Goal: Information Seeking & Learning: Learn about a topic

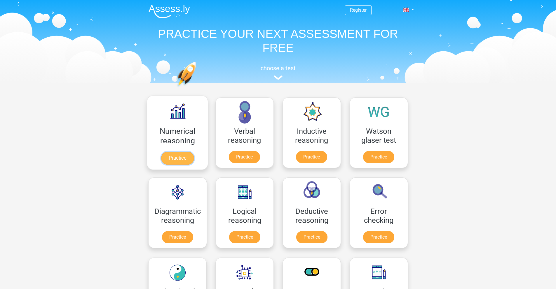
click at [181, 163] on link "Practice" at bounding box center [177, 158] width 33 height 13
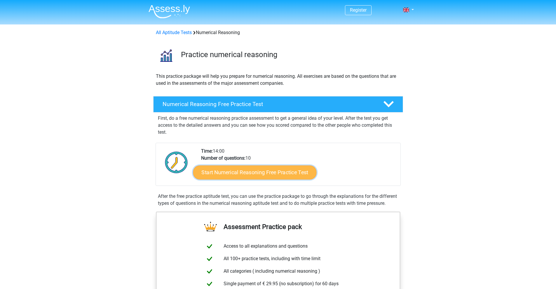
click at [237, 172] on link "Start Numerical Reasoning Free Practice Test" at bounding box center [254, 172] width 123 height 14
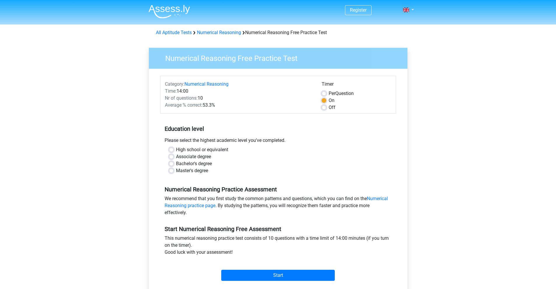
click at [176, 170] on label "Master's degree" at bounding box center [192, 170] width 32 height 7
click at [170, 170] on input "Master's degree" at bounding box center [171, 170] width 5 height 6
radio input "true"
click at [172, 11] on img at bounding box center [168, 12] width 41 height 14
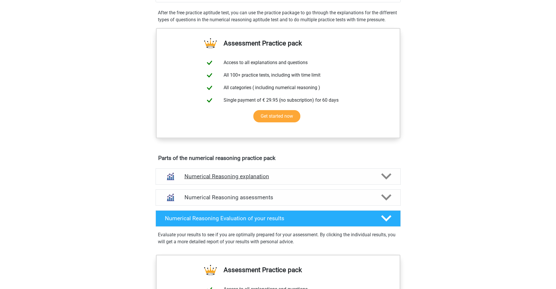
scroll to position [249, 0]
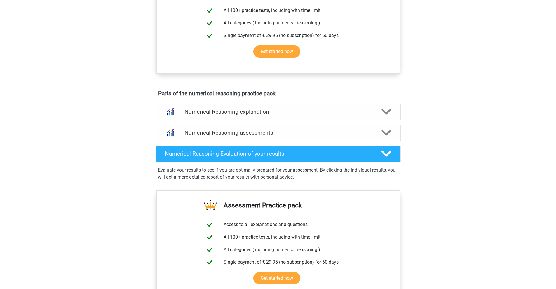
click at [243, 115] on h4 "Numerical Reasoning explanation" at bounding box center [277, 112] width 187 height 7
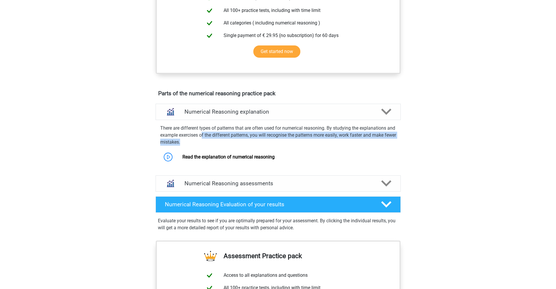
drag, startPoint x: 210, startPoint y: 143, endPoint x: 284, endPoint y: 146, distance: 73.6
click at [284, 146] on p "There are different types of patterns that are often used for numerical reasoni…" at bounding box center [278, 135] width 236 height 21
click at [244, 144] on p "There are different types of patterns that are often used for numerical reasoni…" at bounding box center [278, 135] width 236 height 21
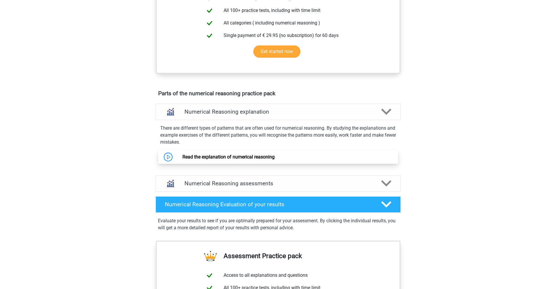
click at [214, 160] on link "Read the explanation of numerical reasoning" at bounding box center [228, 157] width 92 height 6
click at [216, 160] on link "Read the explanation of numerical reasoning" at bounding box center [228, 157] width 92 height 6
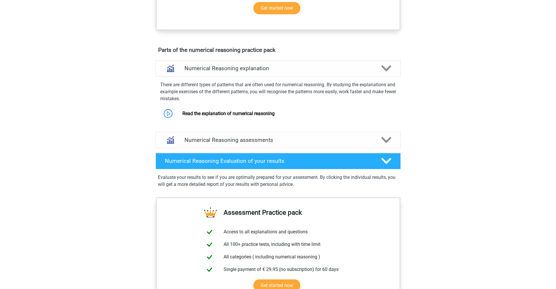
scroll to position [294, 0]
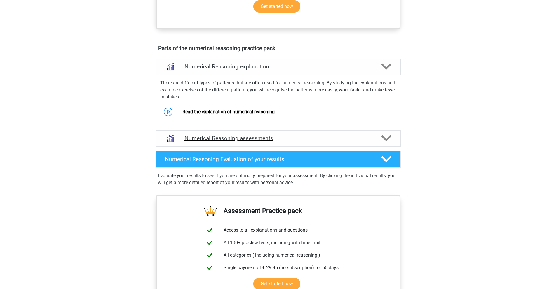
click at [229, 142] on h4 "Numerical Reasoning assessments" at bounding box center [277, 138] width 187 height 7
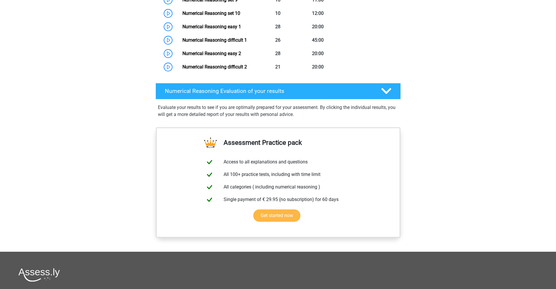
scroll to position [600, 0]
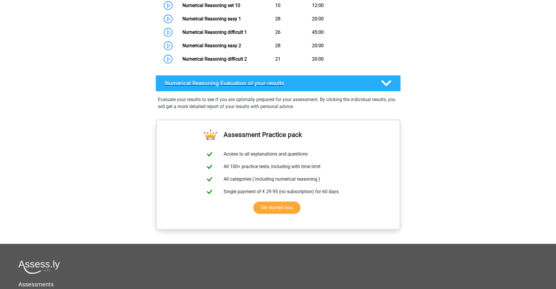
click at [363, 87] on h4 "Numerical Reasoning Evaluation of your results" at bounding box center [268, 83] width 207 height 7
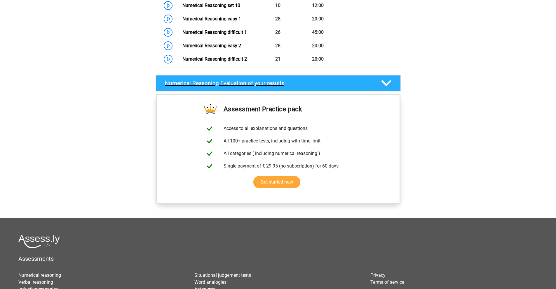
click at [363, 87] on h4 "Numerical Reasoning Evaluation of your results" at bounding box center [268, 83] width 207 height 7
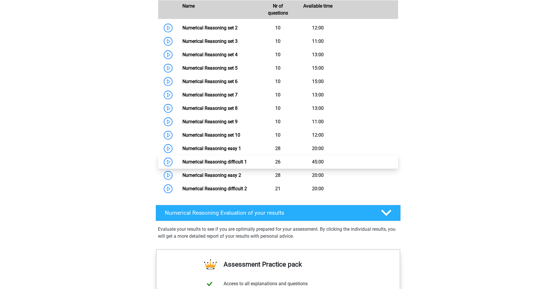
scroll to position [469, 0]
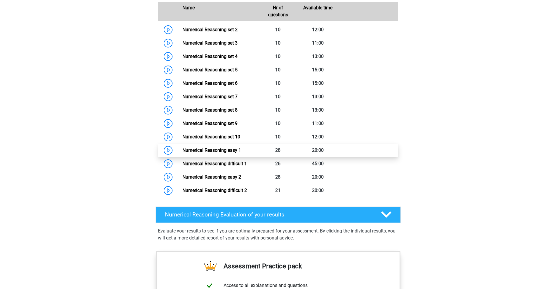
click at [226, 153] on link "Numerical Reasoning easy 1" at bounding box center [211, 151] width 59 height 6
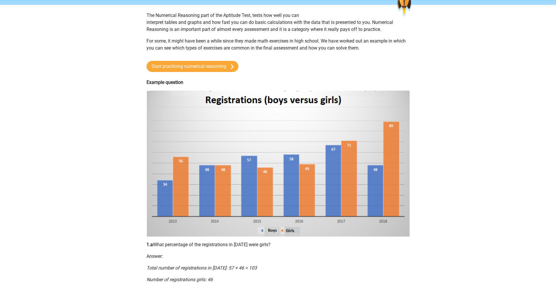
scroll to position [71, 0]
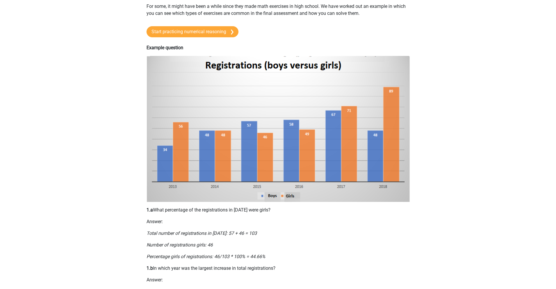
drag, startPoint x: 180, startPoint y: 258, endPoint x: 251, endPoint y: 257, distance: 70.6
click at [244, 256] on icon "Percentage girls of registrations: 46/103 * 100% = 44.66%" at bounding box center [205, 257] width 119 height 6
drag, startPoint x: 268, startPoint y: 256, endPoint x: 214, endPoint y: 260, distance: 53.8
click at [214, 260] on p "Percentage girls of registrations: 46/103 * 100% = 44.66%" at bounding box center [277, 257] width 263 height 7
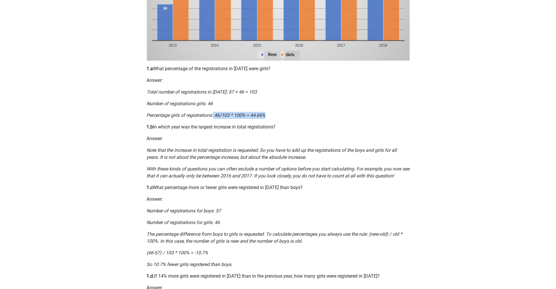
scroll to position [213, 0]
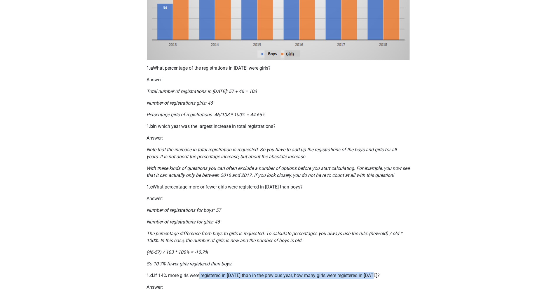
drag, startPoint x: 199, startPoint y: 277, endPoint x: 385, endPoint y: 278, distance: 185.5
click at [385, 278] on p "1.d. If 14% more girls were registered in 2013 than in the previous year, how m…" at bounding box center [277, 275] width 263 height 7
click at [322, 279] on p "1.d. If 14% more girls were registered in 2013 than in the previous year, how m…" at bounding box center [277, 275] width 263 height 7
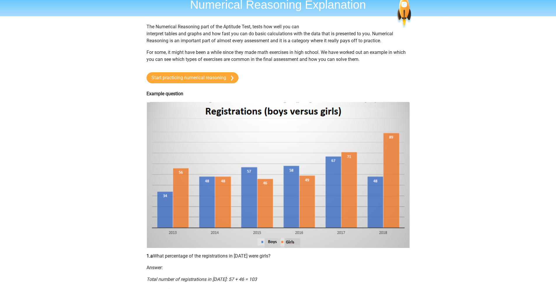
scroll to position [0, 0]
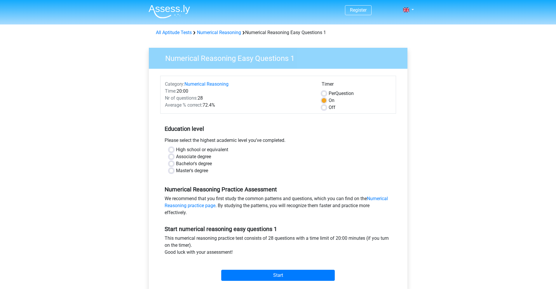
click at [183, 169] on label "Master's degree" at bounding box center [192, 170] width 32 height 7
click at [174, 169] on input "Master's degree" at bounding box center [171, 170] width 5 height 6
radio input "true"
click at [256, 277] on input "Start" at bounding box center [277, 275] width 113 height 11
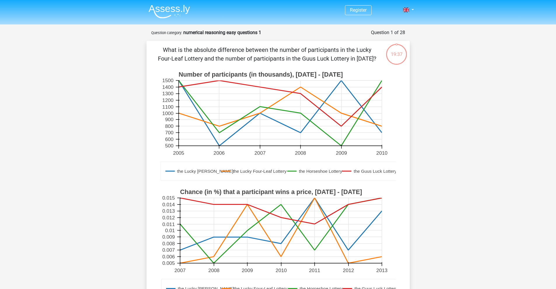
drag, startPoint x: 236, startPoint y: 174, endPoint x: 255, endPoint y: 168, distance: 19.6
click at [255, 168] on icon at bounding box center [279, 171] width 239 height 19
click at [238, 170] on text "the Lucky Four-Leaf Lottery" at bounding box center [259, 171] width 54 height 5
click at [239, 172] on text "the Lucky Four-Leaf Lottery" at bounding box center [259, 171] width 54 height 5
drag, startPoint x: 187, startPoint y: 192, endPoint x: 351, endPoint y: 188, distance: 163.7
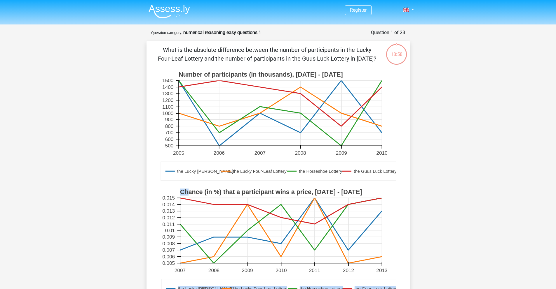
click at [351, 188] on g "the Lucky Luke Lottery the Lucky Four-Leaf Lottery the Horseshoe Lottery the Gu…" at bounding box center [280, 245] width 240 height 118
click at [312, 142] on rect at bounding box center [280, 113] width 203 height 65
drag, startPoint x: 258, startPoint y: 101, endPoint x: 261, endPoint y: 110, distance: 9.4
click at [258, 101] on rect at bounding box center [280, 113] width 203 height 65
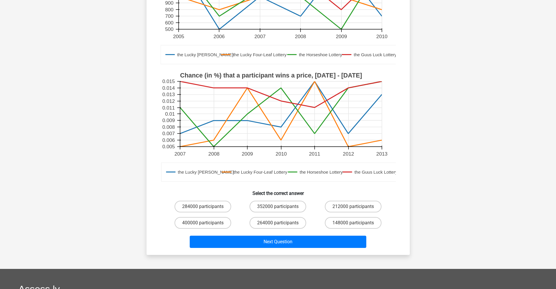
scroll to position [116, 0]
drag, startPoint x: 232, startPoint y: 76, endPoint x: 345, endPoint y: 78, distance: 112.9
click at [345, 78] on text "Chance (in %) that a participant wins a price, 2007 - 2013" at bounding box center [271, 75] width 182 height 7
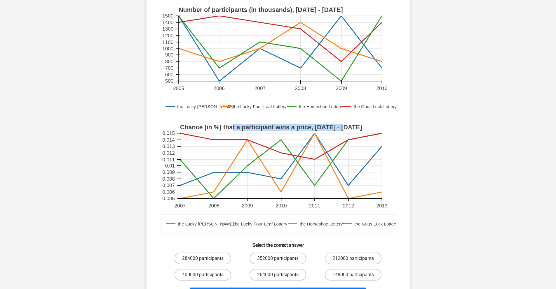
scroll to position [124, 0]
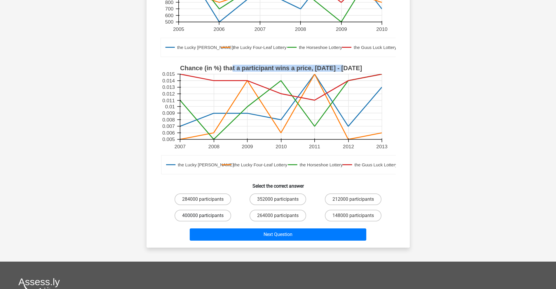
click at [199, 217] on label "400000 participants" at bounding box center [202, 216] width 57 height 12
click at [203, 217] on input "400000 participants" at bounding box center [205, 218] width 4 height 4
radio input "true"
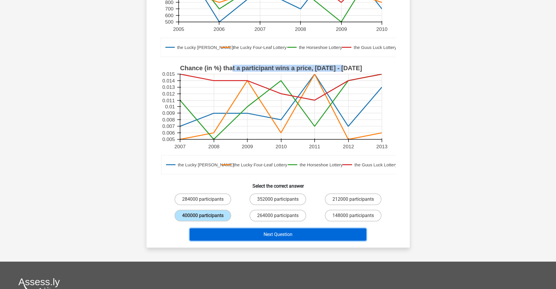
click at [270, 235] on button "Next Question" at bounding box center [278, 235] width 176 height 12
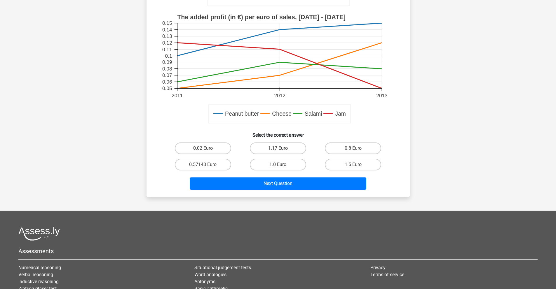
scroll to position [183, 0]
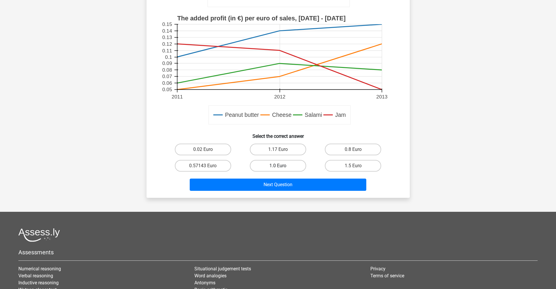
click at [282, 169] on label "1.0 Euro" at bounding box center [278, 166] width 56 height 12
click at [282, 169] on input "1.0 Euro" at bounding box center [280, 168] width 4 height 4
radio input "true"
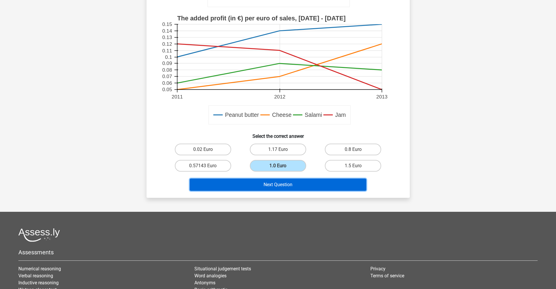
click at [291, 183] on button "Next Question" at bounding box center [278, 185] width 176 height 12
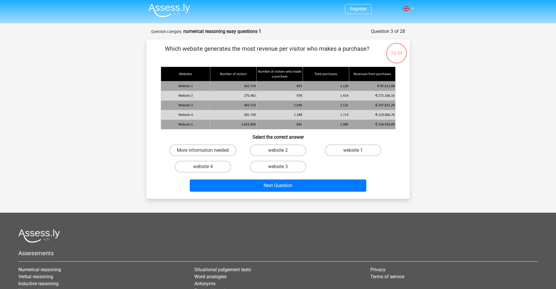
scroll to position [0, 0]
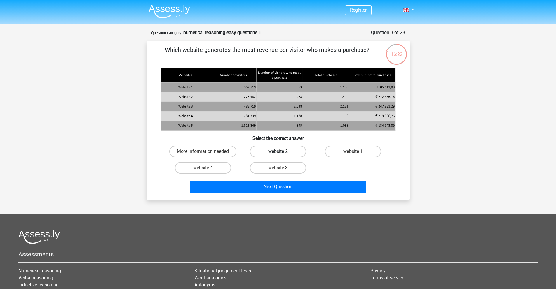
click at [284, 150] on label "website 2" at bounding box center [278, 152] width 56 height 12
click at [282, 152] on input "website 2" at bounding box center [280, 154] width 4 height 4
radio input "true"
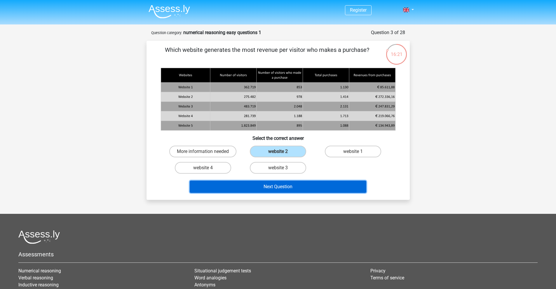
click at [287, 191] on button "Next Question" at bounding box center [278, 187] width 176 height 12
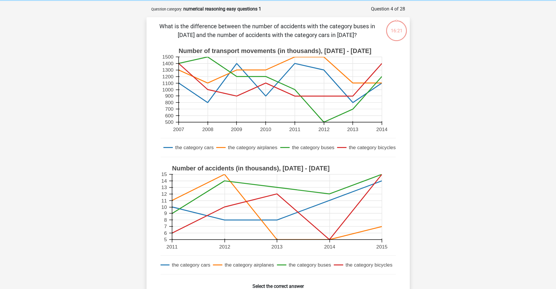
scroll to position [29, 0]
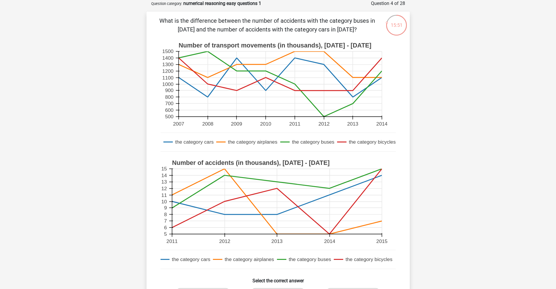
drag, startPoint x: 353, startPoint y: 30, endPoint x: 338, endPoint y: 27, distance: 15.7
click at [338, 27] on p "What is the difference between the number of accidents with the category buses …" at bounding box center [267, 25] width 223 height 18
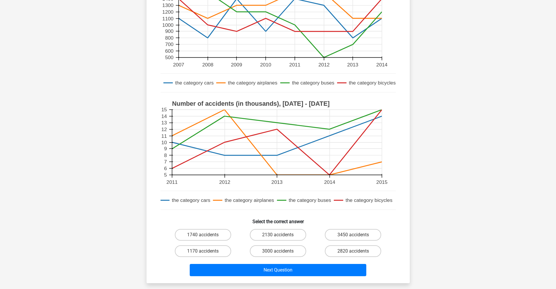
scroll to position [114, 0]
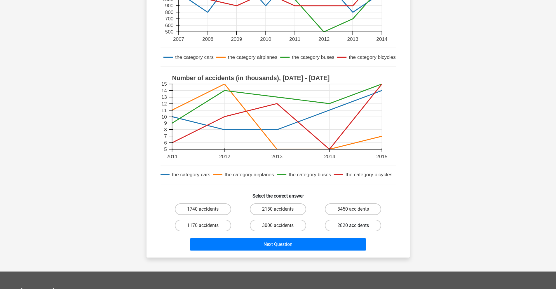
click at [350, 223] on label "2820 accidents" at bounding box center [353, 226] width 56 height 12
click at [353, 226] on input "2820 accidents" at bounding box center [355, 228] width 4 height 4
radio input "true"
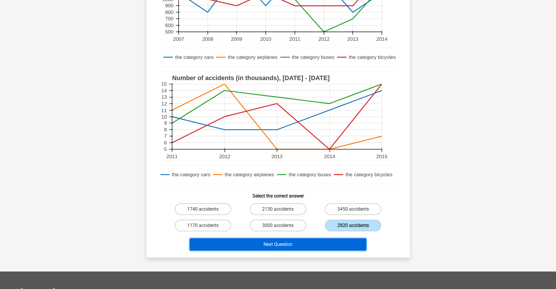
click at [301, 248] on button "Next Question" at bounding box center [278, 245] width 176 height 12
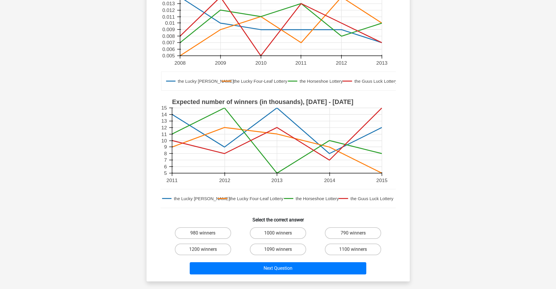
scroll to position [100, 0]
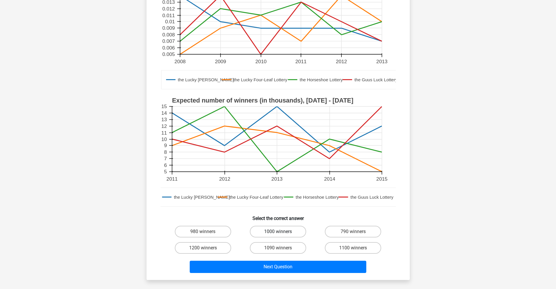
click at [279, 226] on div "1000 winners" at bounding box center [277, 232] width 75 height 16
click at [281, 229] on label "1000 winners" at bounding box center [278, 232] width 56 height 12
click at [281, 232] on input "1000 winners" at bounding box center [280, 234] width 4 height 4
radio input "true"
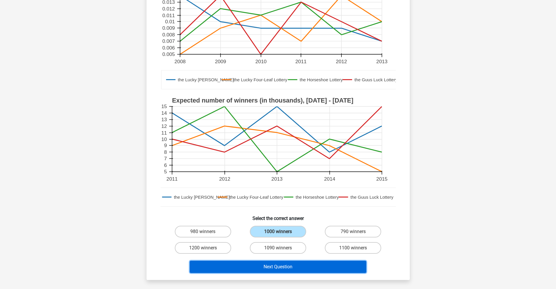
click at [301, 269] on button "Next Question" at bounding box center [278, 267] width 176 height 12
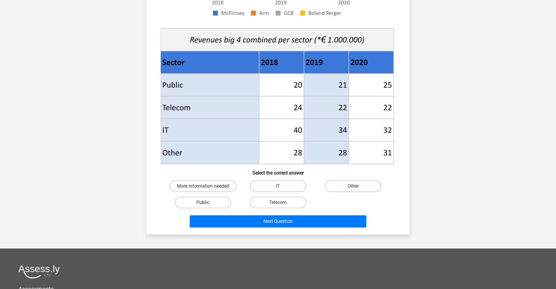
scroll to position [188, 0]
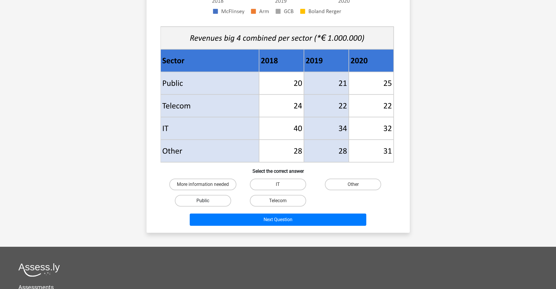
click at [217, 199] on label "Public" at bounding box center [203, 201] width 56 height 12
click at [207, 201] on input "Public" at bounding box center [205, 203] width 4 height 4
radio input "true"
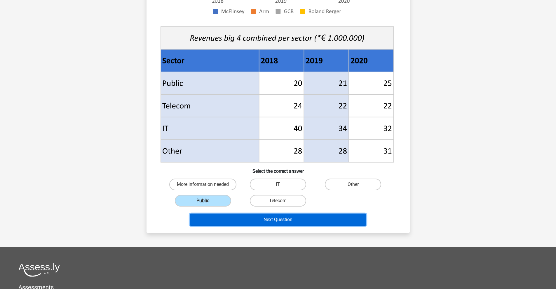
click at [287, 220] on button "Next Question" at bounding box center [278, 220] width 176 height 12
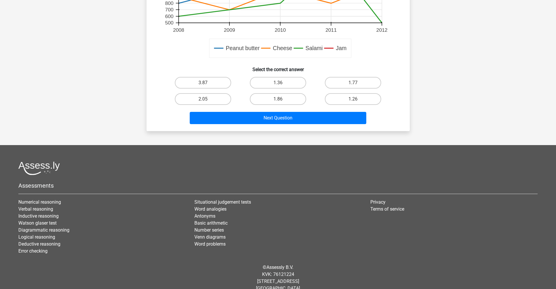
scroll to position [240, 0]
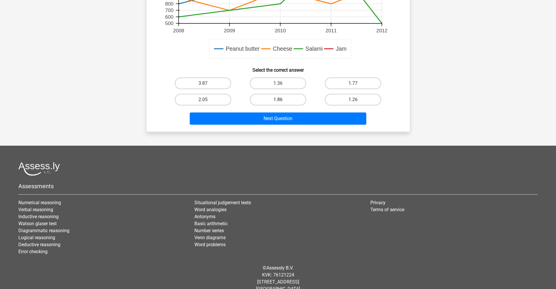
click at [298, 99] on label "1.86" at bounding box center [278, 100] width 56 height 12
click at [282, 100] on input "1.86" at bounding box center [280, 102] width 4 height 4
radio input "true"
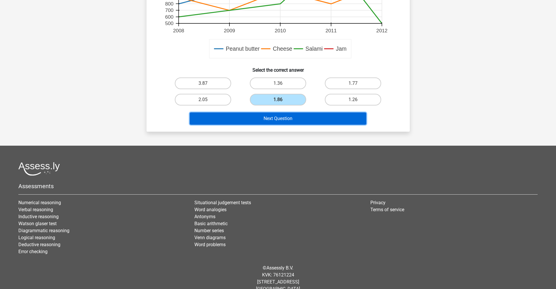
click at [319, 122] on button "Next Question" at bounding box center [278, 119] width 176 height 12
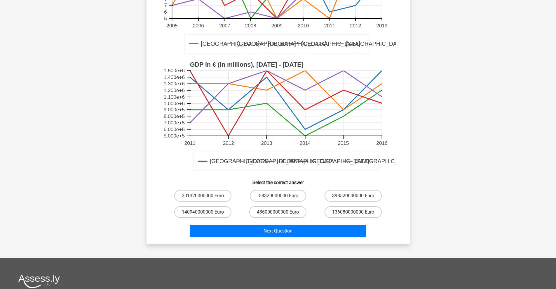
scroll to position [185, 0]
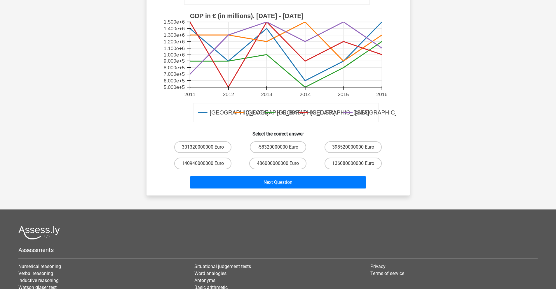
click at [339, 155] on div "398520000000 Euro" at bounding box center [352, 147] width 75 height 16
click at [341, 161] on label "136080000000 Euro" at bounding box center [352, 164] width 57 height 12
click at [353, 164] on input "136080000000 Euro" at bounding box center [355, 166] width 4 height 4
radio input "true"
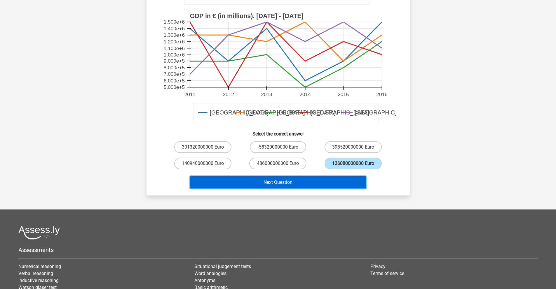
click at [313, 179] on button "Next Question" at bounding box center [278, 182] width 176 height 12
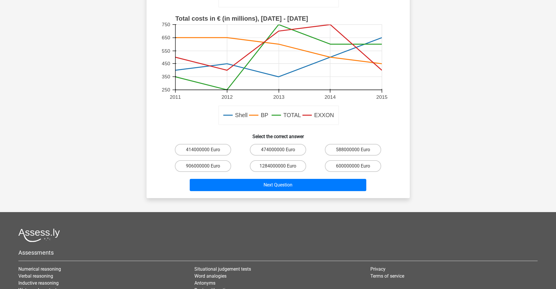
scroll to position [176, 0]
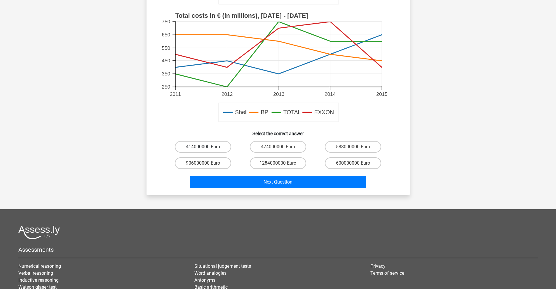
click at [211, 146] on label "414000000 Euro" at bounding box center [203, 147] width 56 height 12
click at [207, 147] on input "414000000 Euro" at bounding box center [205, 149] width 4 height 4
radio input "true"
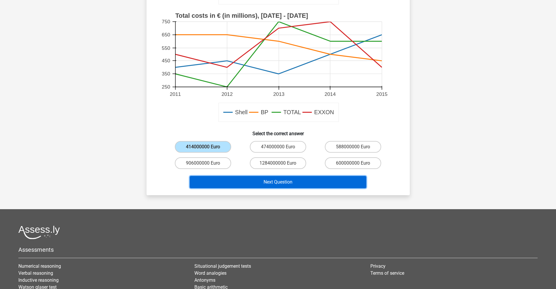
click at [270, 183] on button "Next Question" at bounding box center [278, 182] width 176 height 12
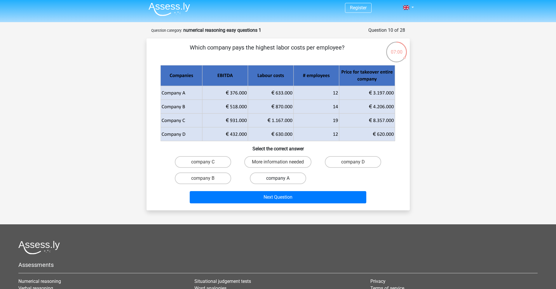
scroll to position [2, 0]
click at [219, 162] on label "company C" at bounding box center [203, 163] width 56 height 12
click at [207, 162] on input "company C" at bounding box center [205, 164] width 4 height 4
radio input "true"
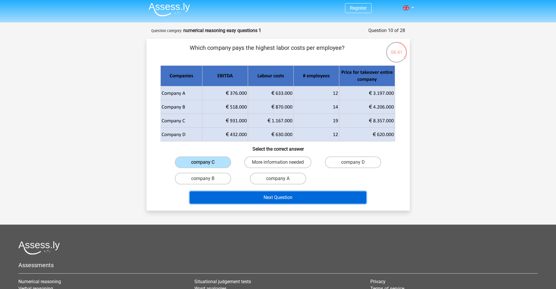
click at [276, 199] on button "Next Question" at bounding box center [278, 198] width 176 height 12
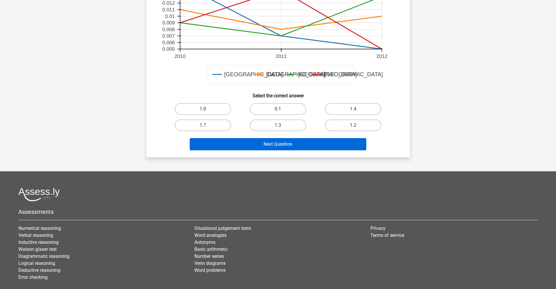
scroll to position [223, 0]
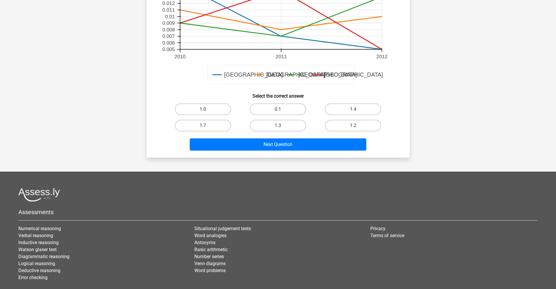
click at [210, 108] on label "1.0" at bounding box center [203, 110] width 56 height 12
click at [207, 109] on input "1.0" at bounding box center [205, 111] width 4 height 4
radio input "true"
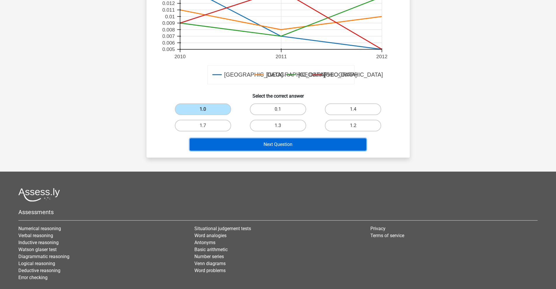
click at [294, 147] on button "Next Question" at bounding box center [278, 145] width 176 height 12
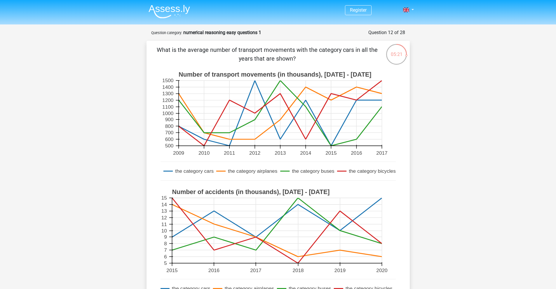
scroll to position [183, 0]
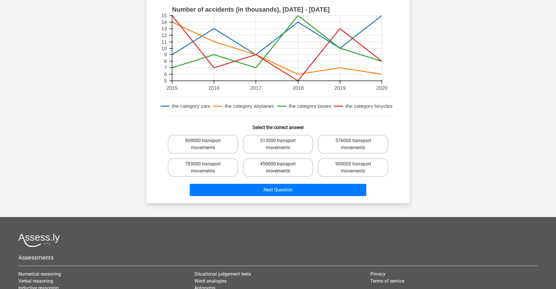
click at [292, 166] on label "459000 transport movements" at bounding box center [278, 167] width 70 height 19
click at [282, 166] on input "459000 transport movements" at bounding box center [280, 166] width 4 height 4
radio input "true"
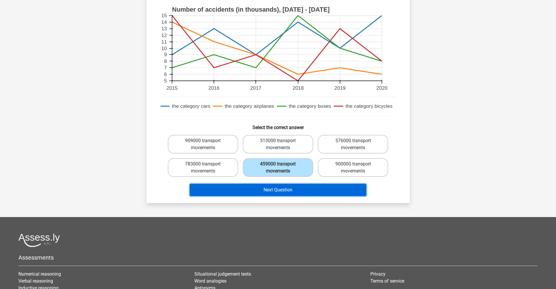
click at [297, 192] on button "Next Question" at bounding box center [278, 190] width 176 height 12
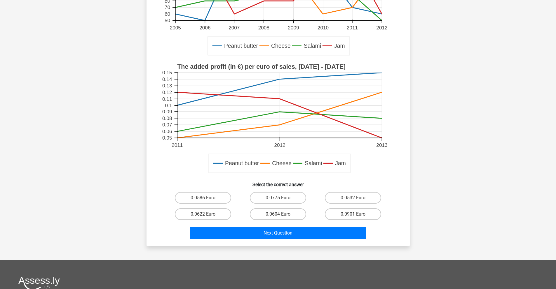
scroll to position [132, 0]
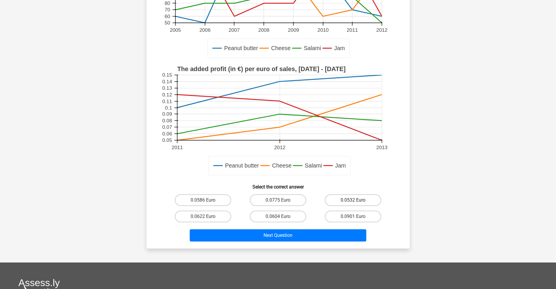
click at [353, 197] on label "0.0532 Euro" at bounding box center [353, 201] width 56 height 12
click at [353, 200] on input "0.0532 Euro" at bounding box center [355, 202] width 4 height 4
radio input "true"
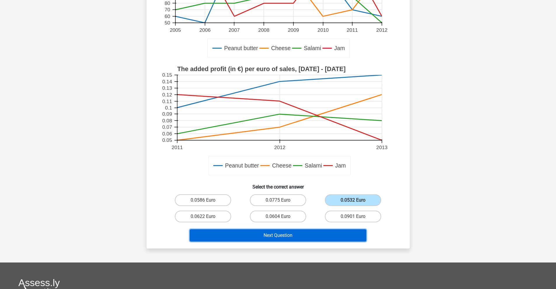
click at [300, 236] on button "Next Question" at bounding box center [278, 236] width 176 height 12
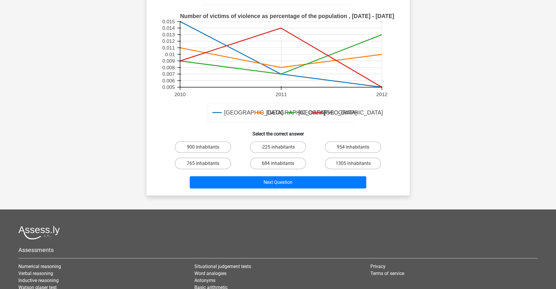
scroll to position [201, 0]
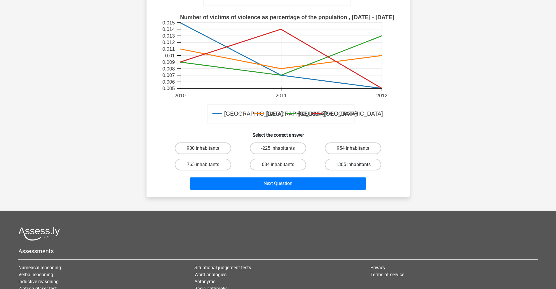
click at [342, 159] on label "1305 inhabitants" at bounding box center [353, 165] width 56 height 12
click at [353, 165] on input "1305 inhabitants" at bounding box center [355, 167] width 4 height 4
radio input "true"
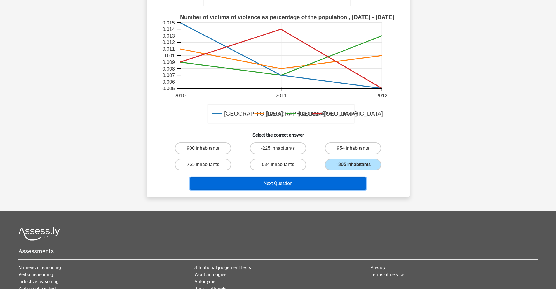
click at [318, 178] on button "Next Question" at bounding box center [278, 184] width 176 height 12
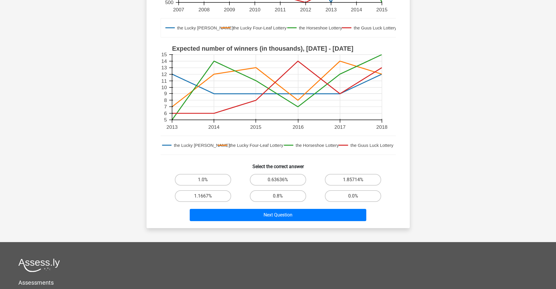
scroll to position [191, 0]
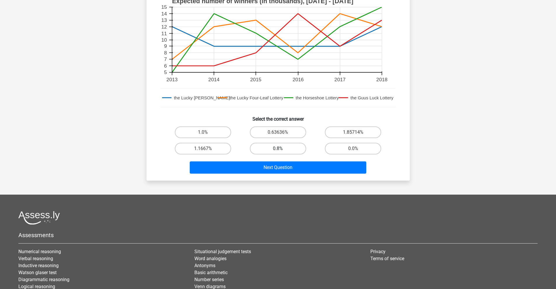
click at [282, 146] on label "0.8%" at bounding box center [278, 149] width 56 height 12
click at [282, 149] on input "0.8%" at bounding box center [280, 151] width 4 height 4
radio input "true"
click at [297, 175] on div "Next Question" at bounding box center [277, 169] width 225 height 15
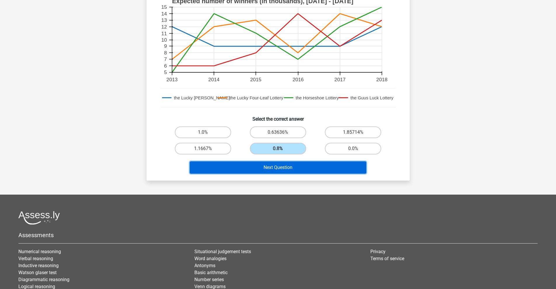
click at [292, 167] on button "Next Question" at bounding box center [278, 168] width 176 height 12
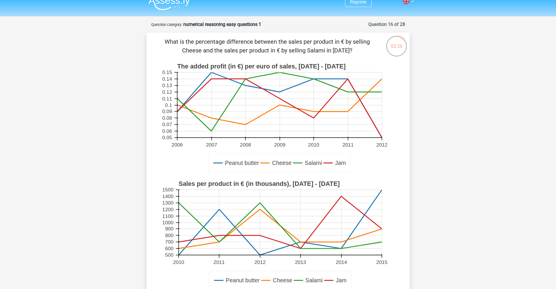
scroll to position [113, 0]
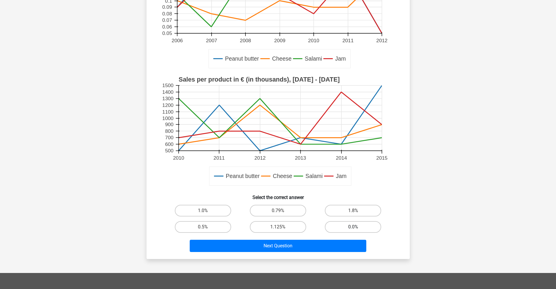
click at [335, 225] on label "0.0%" at bounding box center [353, 227] width 56 height 12
click at [353, 227] on input "0.0%" at bounding box center [355, 229] width 4 height 4
radio input "true"
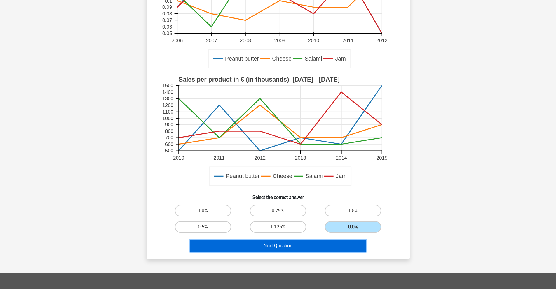
click at [298, 246] on button "Next Question" at bounding box center [278, 246] width 176 height 12
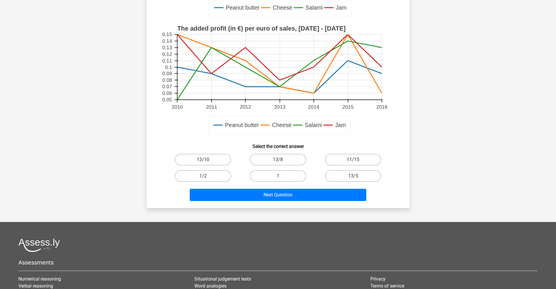
scroll to position [170, 0]
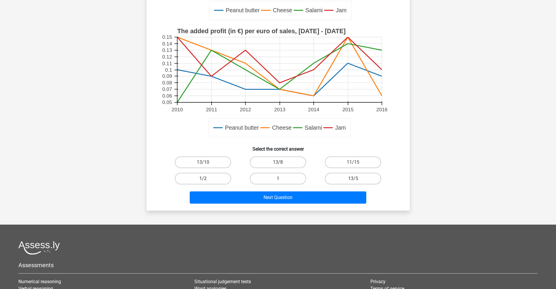
click at [223, 179] on label "1/2" at bounding box center [203, 179] width 56 height 12
click at [207, 179] on input "1/2" at bounding box center [205, 181] width 4 height 4
radio input "true"
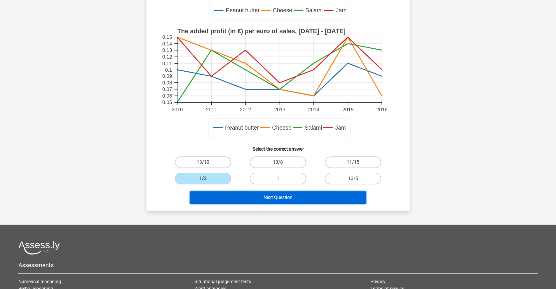
click at [278, 199] on button "Next Question" at bounding box center [278, 198] width 176 height 12
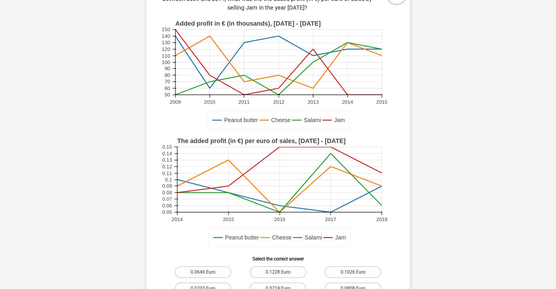
scroll to position [174, 0]
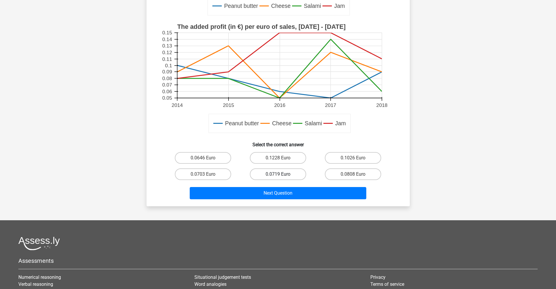
click at [276, 174] on label "0.0719 Euro" at bounding box center [278, 175] width 56 height 12
click at [278, 174] on input "0.0719 Euro" at bounding box center [280, 176] width 4 height 4
radio input "true"
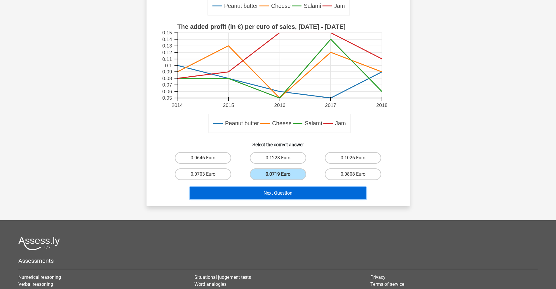
click at [302, 193] on button "Next Question" at bounding box center [278, 193] width 176 height 12
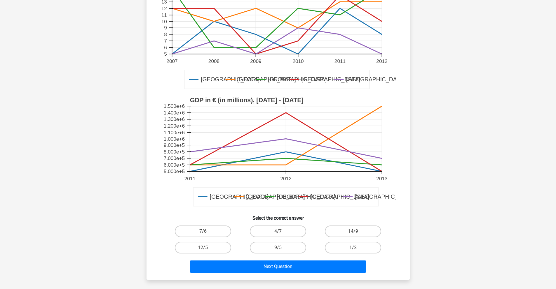
scroll to position [143, 0]
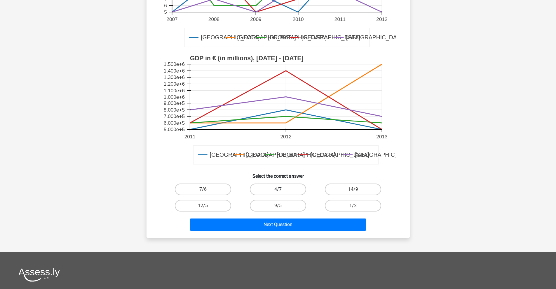
click at [270, 184] on label "4/7" at bounding box center [278, 190] width 56 height 12
click at [278, 190] on input "4/7" at bounding box center [280, 192] width 4 height 4
radio input "true"
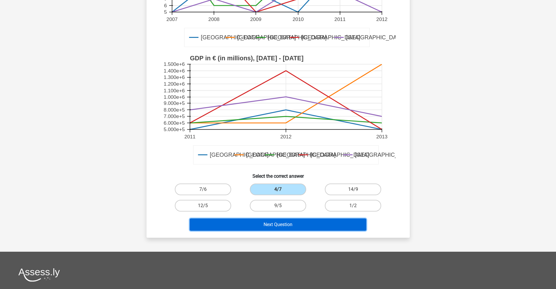
click at [262, 220] on button "Next Question" at bounding box center [278, 225] width 176 height 12
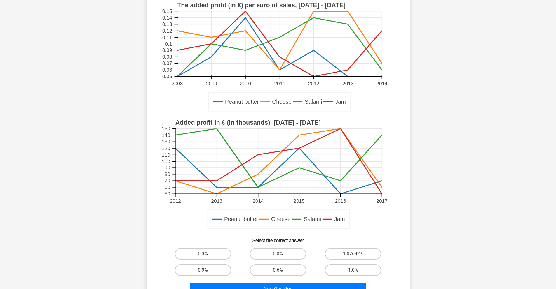
scroll to position [112, 0]
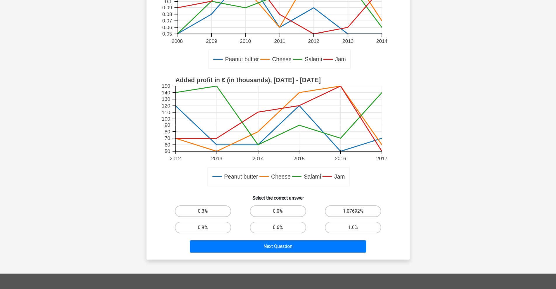
click at [280, 226] on label "0.6%" at bounding box center [278, 228] width 56 height 12
click at [280, 228] on input "0.6%" at bounding box center [280, 230] width 4 height 4
radio input "true"
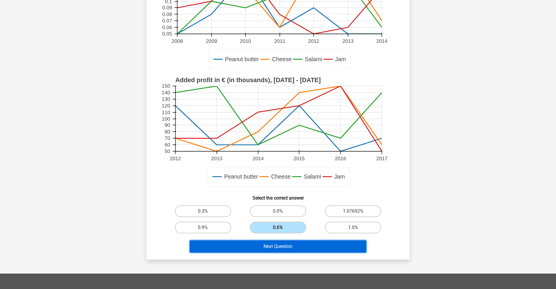
click at [286, 249] on button "Next Question" at bounding box center [278, 247] width 176 height 12
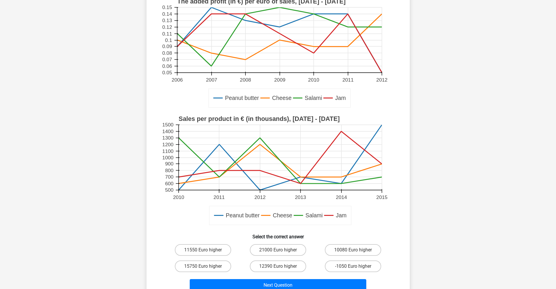
scroll to position [83, 0]
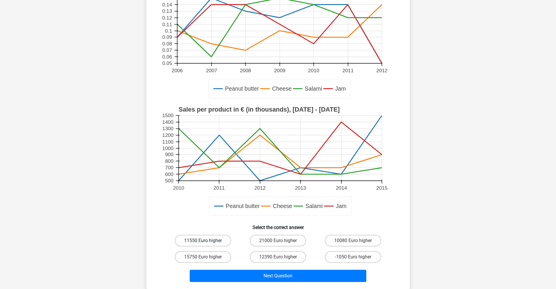
click at [215, 239] on label "11550 Euro higher" at bounding box center [203, 241] width 56 height 12
click at [207, 241] on input "11550 Euro higher" at bounding box center [205, 243] width 4 height 4
radio input "true"
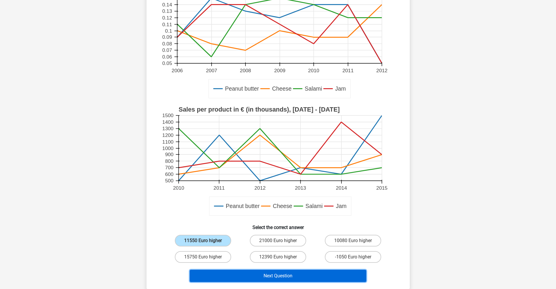
click at [274, 276] on button "Next Question" at bounding box center [278, 276] width 176 height 12
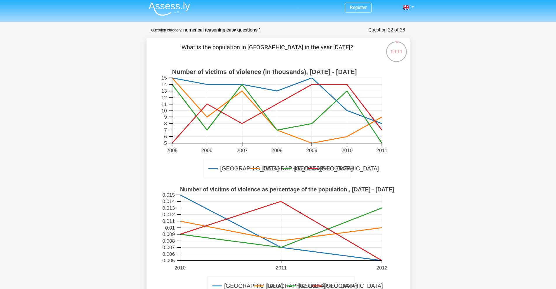
scroll to position [0, 0]
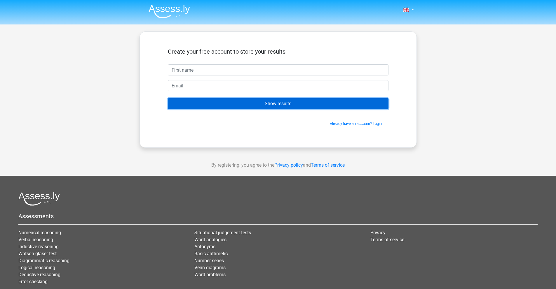
click at [276, 109] on input "Show results" at bounding box center [278, 103] width 221 height 11
click at [272, 105] on input "Show results" at bounding box center [278, 103] width 221 height 11
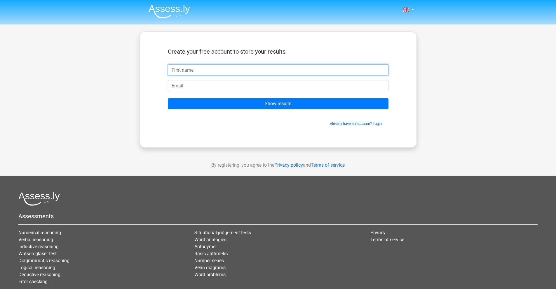
click at [218, 70] on input "text" at bounding box center [278, 69] width 221 height 11
type input "Daria R"
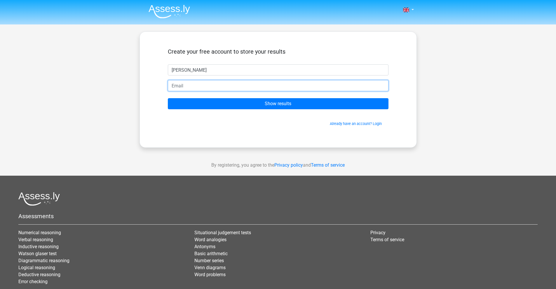
click at [179, 83] on input "email" at bounding box center [278, 85] width 221 height 11
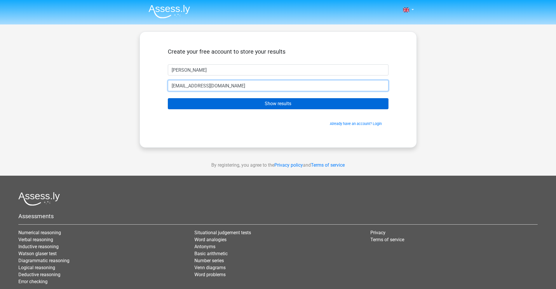
type input "daria.rogozhnikova@gmail.com"
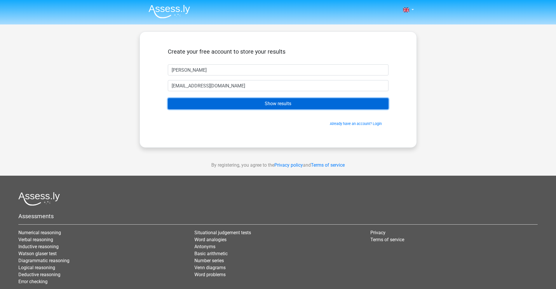
click at [209, 104] on input "Show results" at bounding box center [278, 103] width 221 height 11
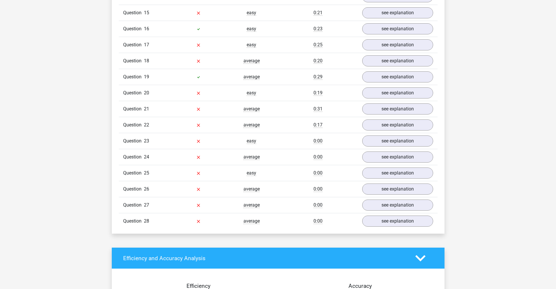
scroll to position [711, 0]
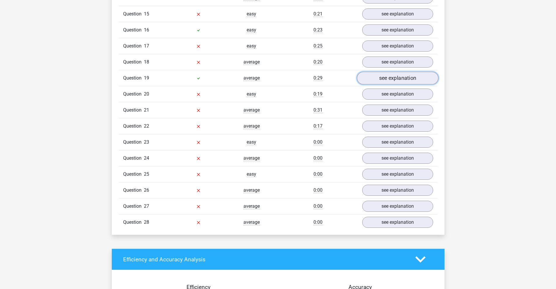
click at [383, 76] on link "see explanation" at bounding box center [396, 78] width 81 height 13
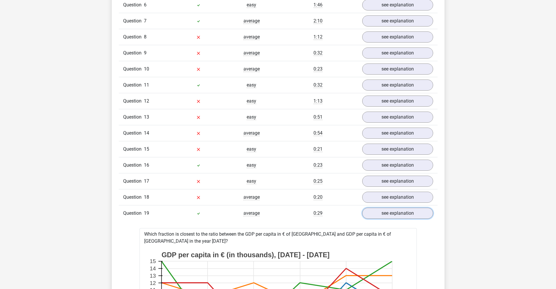
scroll to position [549, 0]
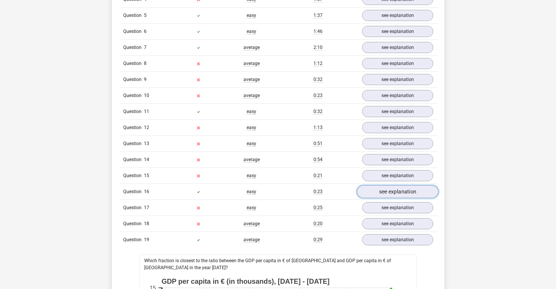
click at [376, 191] on link "see explanation" at bounding box center [396, 192] width 81 height 13
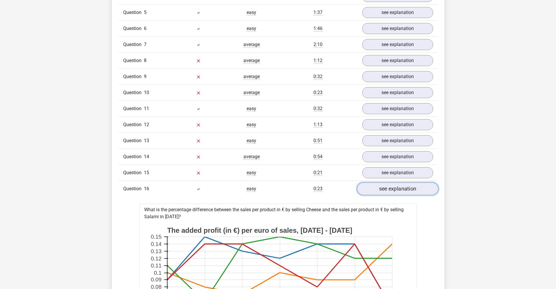
scroll to position [552, 0]
click at [369, 190] on link "see explanation" at bounding box center [396, 188] width 81 height 13
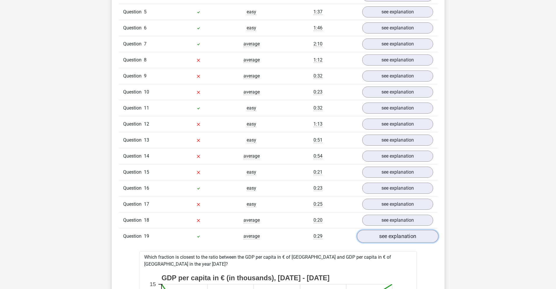
click at [379, 232] on link "see explanation" at bounding box center [396, 236] width 81 height 13
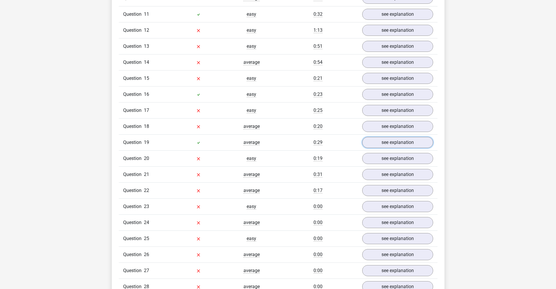
scroll to position [608, 0]
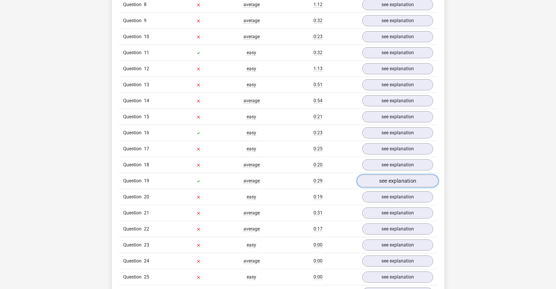
click at [379, 179] on link "see explanation" at bounding box center [396, 181] width 81 height 13
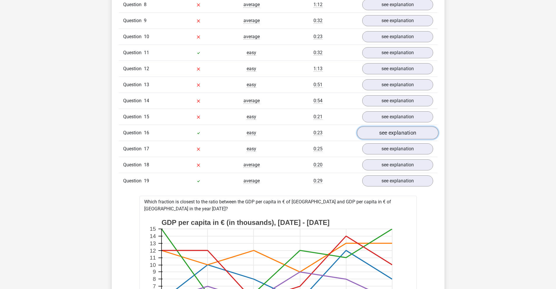
click at [393, 130] on link "see explanation" at bounding box center [396, 133] width 81 height 13
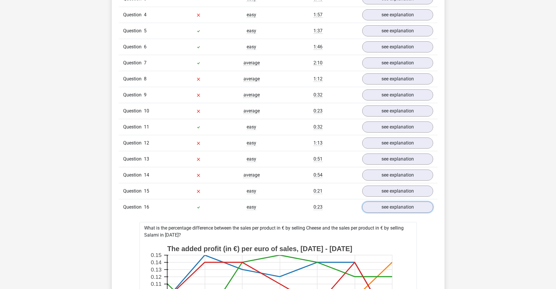
scroll to position [532, 0]
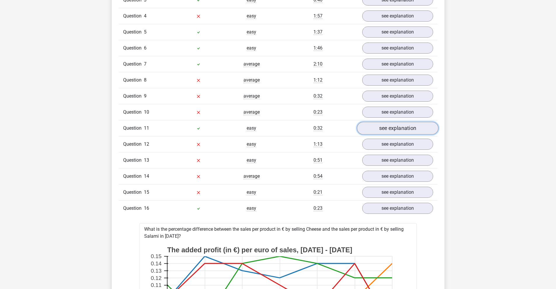
click at [384, 128] on link "see explanation" at bounding box center [396, 128] width 81 height 13
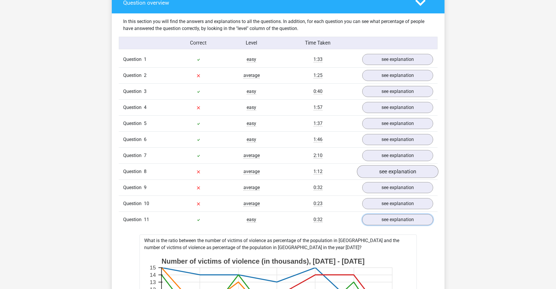
scroll to position [439, 0]
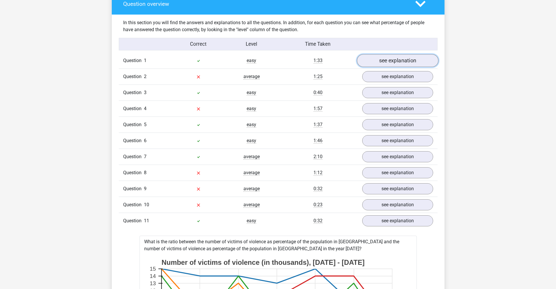
click at [391, 61] on link "see explanation" at bounding box center [396, 60] width 81 height 13
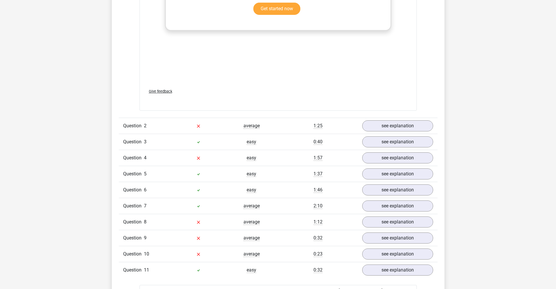
scroll to position [1020, 0]
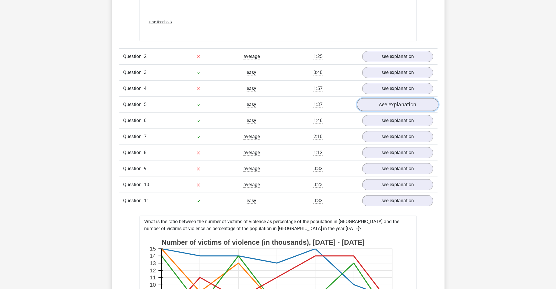
click at [394, 105] on link "see explanation" at bounding box center [396, 104] width 81 height 13
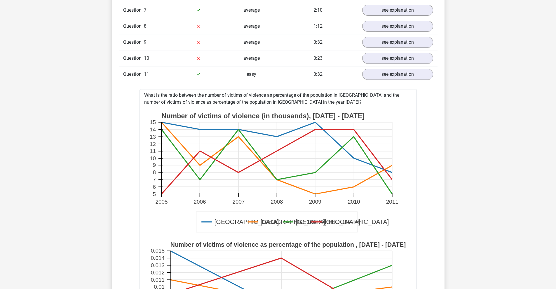
scroll to position [1599, 0]
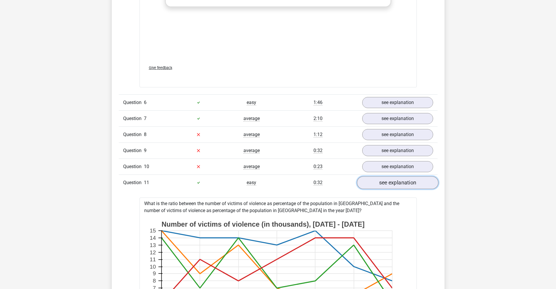
click at [377, 181] on link "see explanation" at bounding box center [396, 182] width 81 height 13
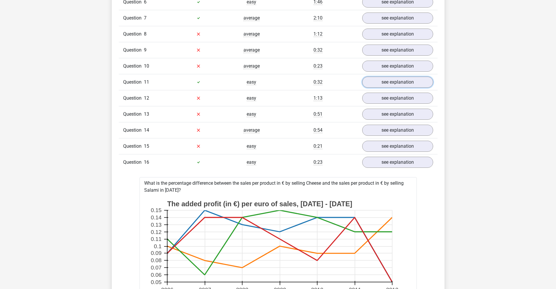
scroll to position [1703, 0]
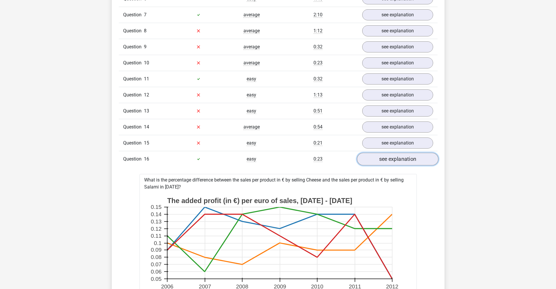
click at [384, 161] on link "see explanation" at bounding box center [396, 159] width 81 height 13
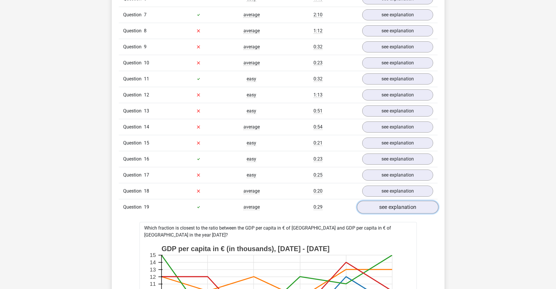
click at [389, 202] on link "see explanation" at bounding box center [396, 207] width 81 height 13
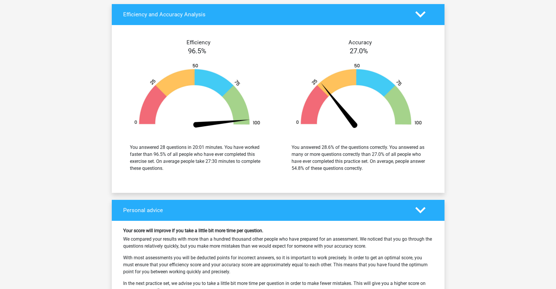
scroll to position [2001, 0]
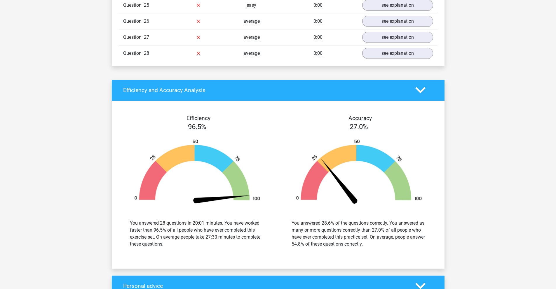
drag, startPoint x: 290, startPoint y: 242, endPoint x: 389, endPoint y: 242, distance: 99.8
click at [389, 242] on div "You answered 28.6% of the questions correctly. You answered as many or more que…" at bounding box center [359, 234] width 144 height 28
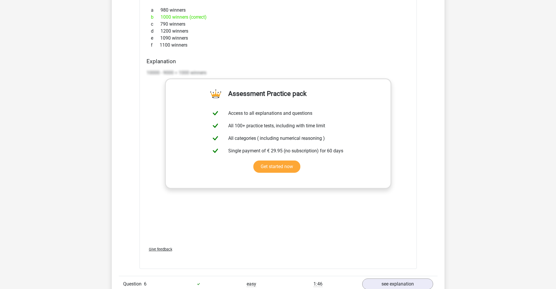
scroll to position [1349, 0]
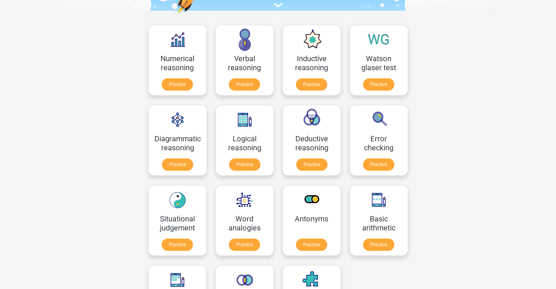
scroll to position [181, 0]
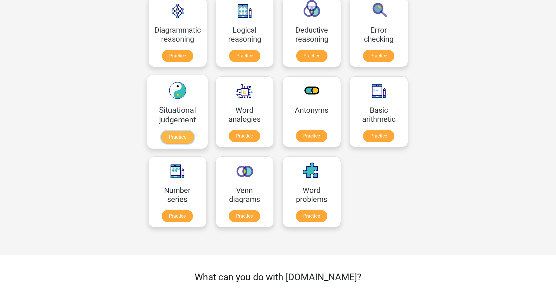
click at [185, 135] on link "Practice" at bounding box center [177, 137] width 33 height 13
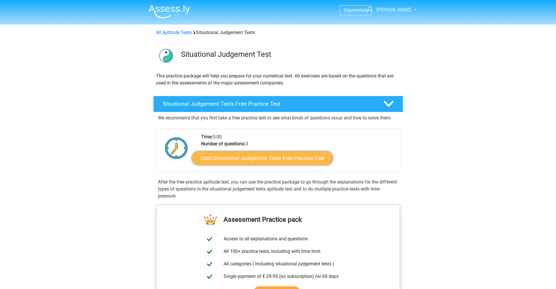
click at [253, 159] on link "Start Situational Judgement Tests Free Practice Test" at bounding box center [262, 158] width 141 height 14
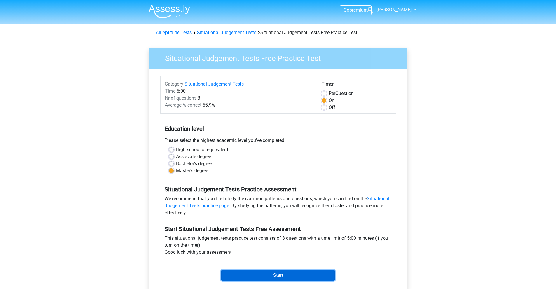
click at [269, 279] on input "Start" at bounding box center [277, 275] width 113 height 11
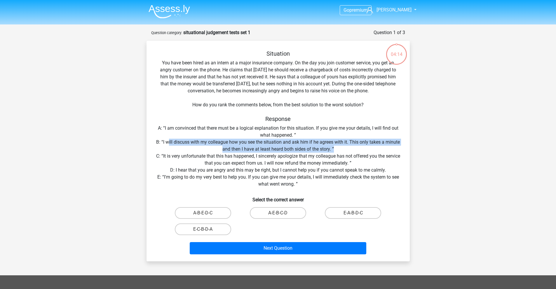
drag, startPoint x: 169, startPoint y: 141, endPoint x: 349, endPoint y: 148, distance: 181.0
click at [349, 148] on div "Situation You have been hired as an intern at a major insurance company. On the…" at bounding box center [278, 153] width 258 height 207
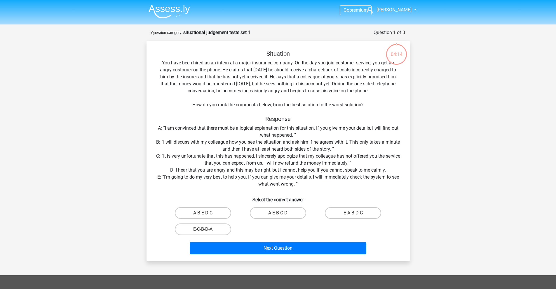
click at [236, 165] on div "Situation You have been hired as an intern at a major insurance company. On the…" at bounding box center [278, 153] width 258 height 207
click at [212, 153] on div "Situation You have been hired as an intern at a major insurance company. On the…" at bounding box center [278, 153] width 258 height 207
drag, startPoint x: 265, startPoint y: 158, endPoint x: 326, endPoint y: 167, distance: 61.6
click at [326, 167] on div "Situation You have been hired as an intern at a major insurance company. On the…" at bounding box center [278, 153] width 258 height 207
drag, startPoint x: 241, startPoint y: 163, endPoint x: 366, endPoint y: 162, distance: 124.9
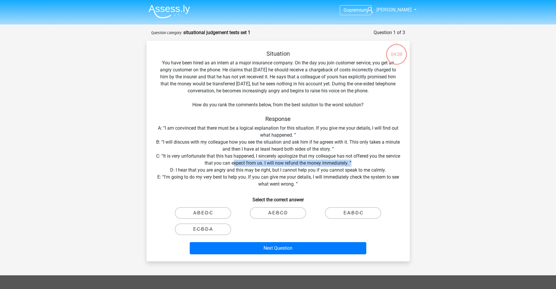
click at [366, 162] on div "Situation You have been hired as an intern at a major insurance company. On the…" at bounding box center [278, 153] width 258 height 207
click at [256, 182] on div "Situation You have been hired as an intern at a major insurance company. On the…" at bounding box center [278, 153] width 258 height 207
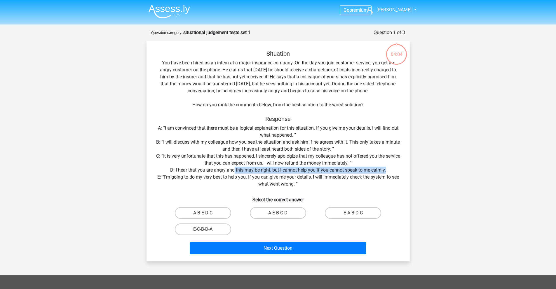
drag, startPoint x: 233, startPoint y: 171, endPoint x: 390, endPoint y: 171, distance: 156.4
click at [390, 171] on div "Situation You have been hired as an intern at a major insurance company. On the…" at bounding box center [278, 153] width 258 height 207
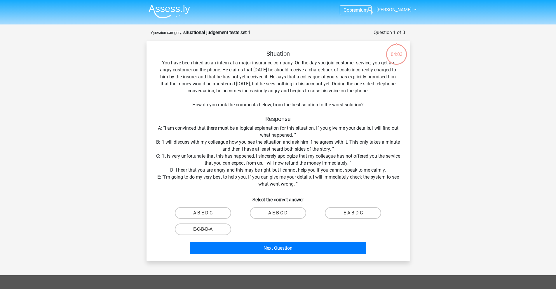
click at [257, 177] on div "Situation You have been hired as an intern at a major insurance company. On the…" at bounding box center [278, 153] width 258 height 207
click at [288, 214] on label "A-E-B-C-D" at bounding box center [278, 213] width 56 height 12
click at [282, 214] on input "A-E-B-C-D" at bounding box center [280, 215] width 4 height 4
radio input "true"
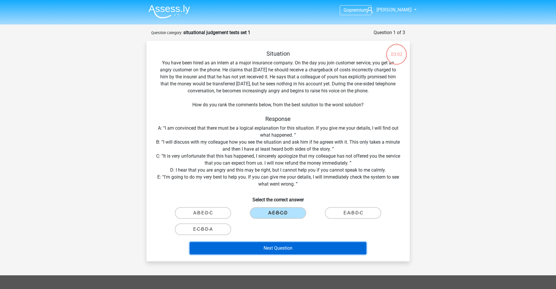
click at [291, 250] on button "Next Question" at bounding box center [278, 248] width 176 height 12
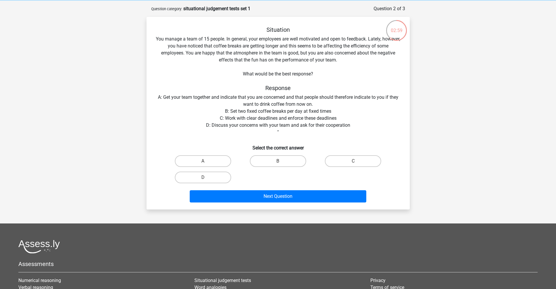
scroll to position [21, 0]
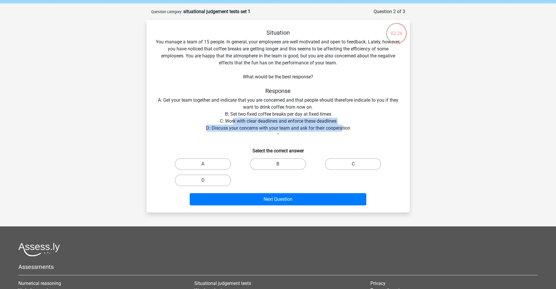
drag, startPoint x: 232, startPoint y: 121, endPoint x: 343, endPoint y: 128, distance: 111.4
click at [343, 128] on div "Situation You manage a team of 15 people. In general, your employees are well m…" at bounding box center [278, 118] width 258 height 179
click at [305, 133] on div "Situation You manage a team of 15 people. In general, your employees are well m…" at bounding box center [278, 118] width 258 height 179
click at [217, 180] on label "D" at bounding box center [203, 181] width 56 height 12
click at [207, 181] on input "D" at bounding box center [205, 183] width 4 height 4
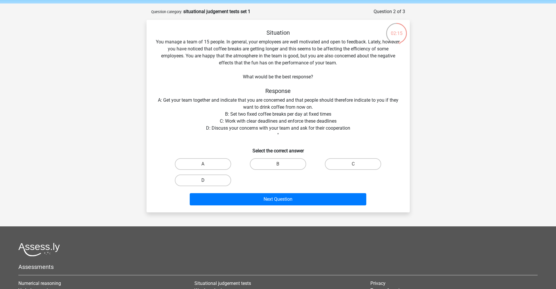
radio input "true"
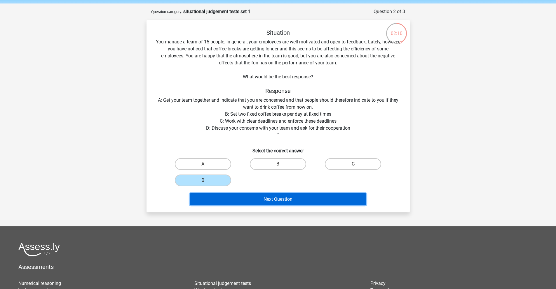
click at [283, 202] on button "Next Question" at bounding box center [278, 199] width 176 height 12
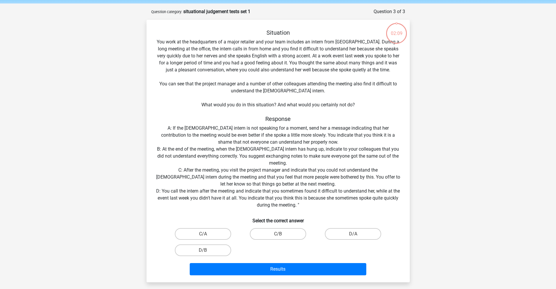
scroll to position [29, 0]
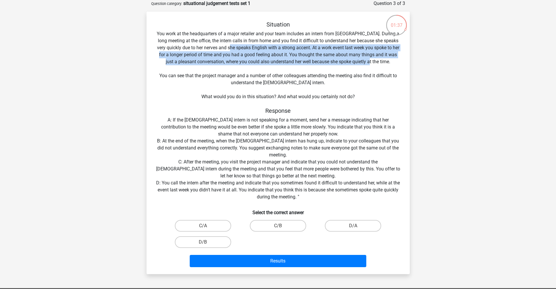
drag, startPoint x: 230, startPoint y: 48, endPoint x: 380, endPoint y: 63, distance: 150.4
click at [380, 63] on div "Situation You work at the headquarters of a major retailer and your team includ…" at bounding box center [278, 145] width 258 height 249
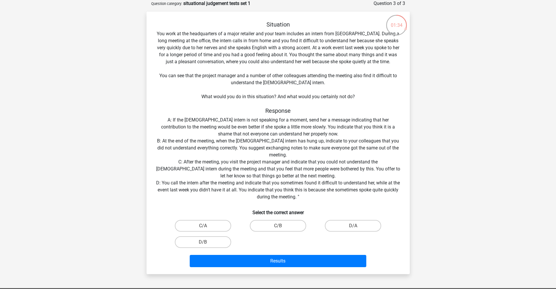
drag, startPoint x: 203, startPoint y: 99, endPoint x: 278, endPoint y: 98, distance: 75.0
click at [278, 98] on div "Situation You work at the headquarters of a major retailer and your team includ…" at bounding box center [278, 145] width 258 height 249
drag, startPoint x: 278, startPoint y: 98, endPoint x: 365, endPoint y: 100, distance: 86.4
click at [365, 100] on div "Situation You work at the headquarters of a major retailer and your team includ…" at bounding box center [278, 145] width 258 height 249
click at [211, 128] on div "Situation You work at the headquarters of a major retailer and your team includ…" at bounding box center [278, 145] width 258 height 249
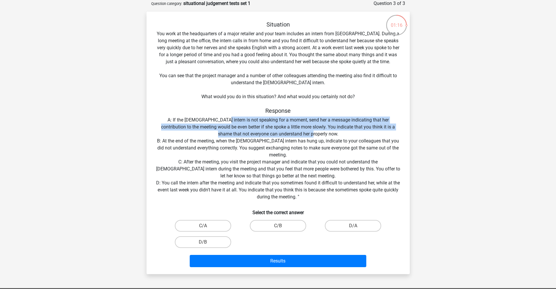
drag, startPoint x: 215, startPoint y: 121, endPoint x: 394, endPoint y: 131, distance: 179.1
click at [394, 131] on div "Situation You work at the headquarters of a major retailer and your team includ…" at bounding box center [278, 145] width 258 height 249
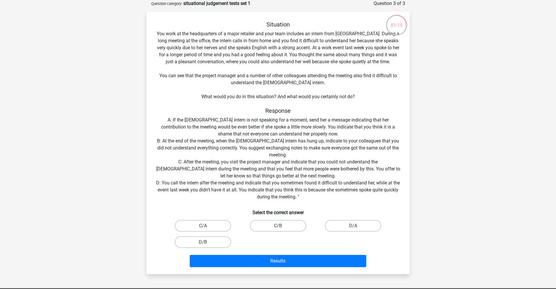
click at [218, 151] on div "Situation You work at the headquarters of a major retailer and your team includ…" at bounding box center [278, 145] width 258 height 249
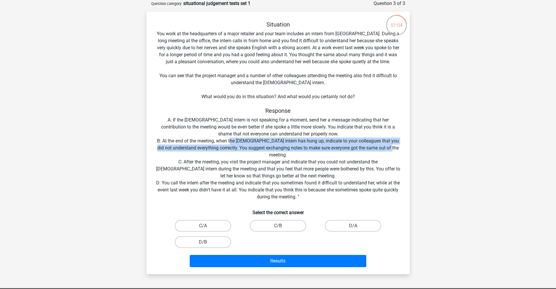
drag, startPoint x: 239, startPoint y: 142, endPoint x: 299, endPoint y: 153, distance: 61.8
click at [299, 153] on div "Situation You work at the headquarters of a major retailer and your team includ…" at bounding box center [278, 145] width 258 height 249
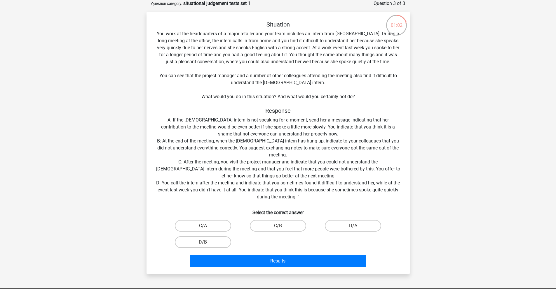
click at [223, 164] on div "Situation You work at the headquarters of a major retailer and your team includ…" at bounding box center [278, 145] width 258 height 249
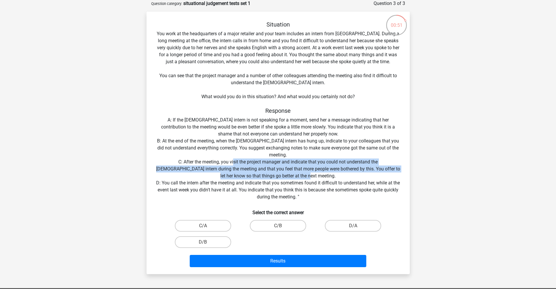
drag, startPoint x: 212, startPoint y: 162, endPoint x: 396, endPoint y: 175, distance: 184.2
click at [396, 175] on div "Situation You work at the headquarters of a major retailer and your team includ…" at bounding box center [278, 145] width 258 height 249
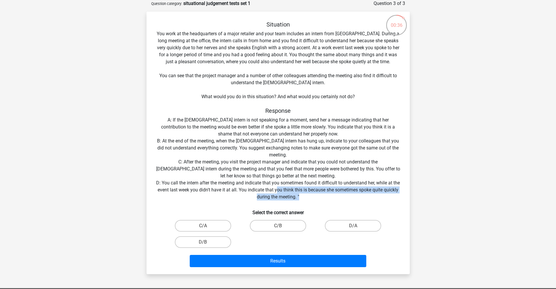
drag, startPoint x: 289, startPoint y: 189, endPoint x: 347, endPoint y: 198, distance: 59.3
click at [347, 198] on div "Situation You work at the headquarters of a major retailer and your team includ…" at bounding box center [278, 145] width 258 height 249
click at [330, 171] on div "Situation You work at the headquarters of a major retailer and your team includ…" at bounding box center [278, 145] width 258 height 249
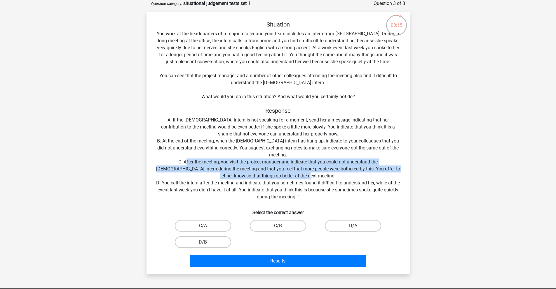
drag, startPoint x: 331, startPoint y: 175, endPoint x: 164, endPoint y: 160, distance: 167.5
click at [164, 160] on div "Situation You work at the headquarters of a major retailer and your team includ…" at bounding box center [278, 145] width 258 height 249
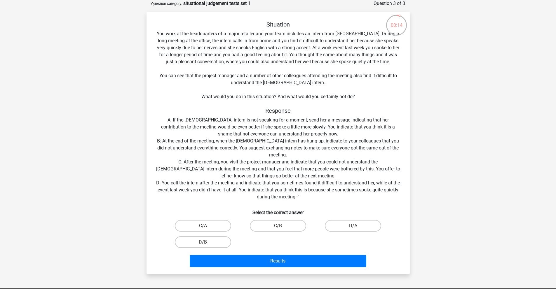
click at [178, 188] on div "Situation You work at the headquarters of a major retailer and your team includ…" at bounding box center [278, 145] width 258 height 249
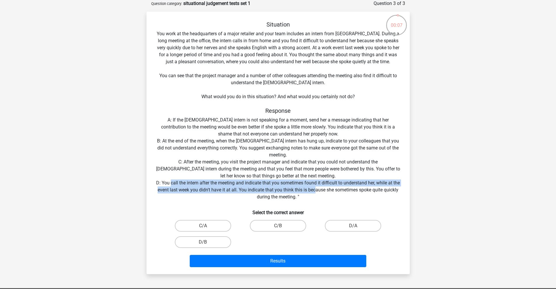
drag, startPoint x: 174, startPoint y: 183, endPoint x: 327, endPoint y: 188, distance: 153.8
click at [327, 188] on div "Situation You work at the headquarters of a major retailer and your team includ…" at bounding box center [278, 145] width 258 height 249
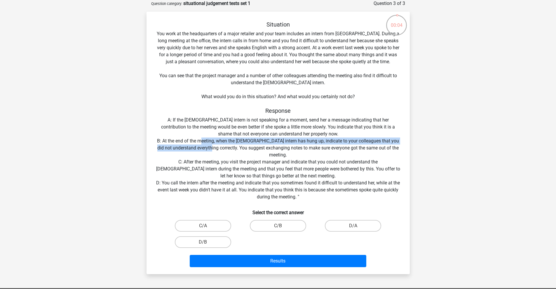
drag, startPoint x: 210, startPoint y: 142, endPoint x: 227, endPoint y: 148, distance: 18.2
click at [227, 148] on div "Situation You work at the headquarters of a major retailer and your team includ…" at bounding box center [278, 145] width 258 height 249
click at [210, 243] on label "D/B" at bounding box center [203, 243] width 56 height 12
click at [207, 243] on input "D/B" at bounding box center [205, 244] width 4 height 4
radio input "true"
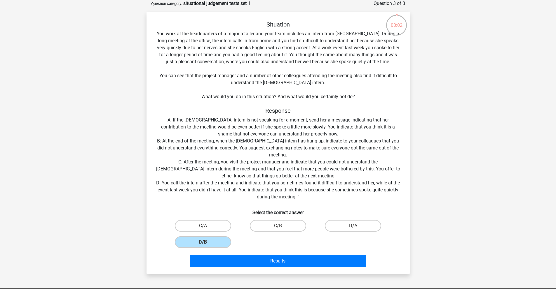
click at [271, 253] on div "Results" at bounding box center [278, 260] width 244 height 19
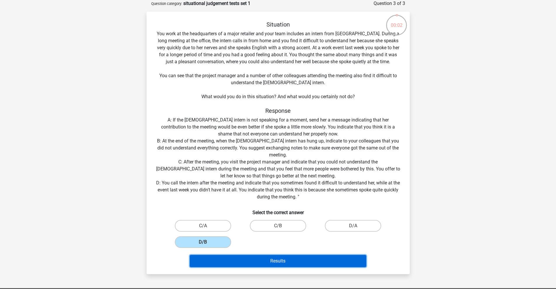
click at [265, 259] on button "Results" at bounding box center [278, 261] width 176 height 12
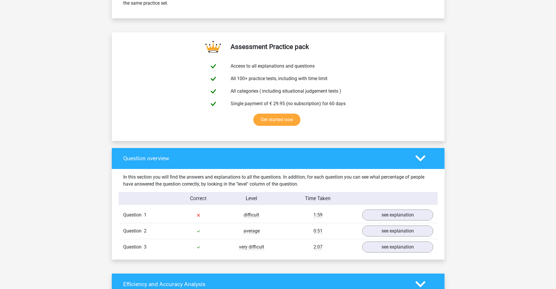
scroll to position [308, 0]
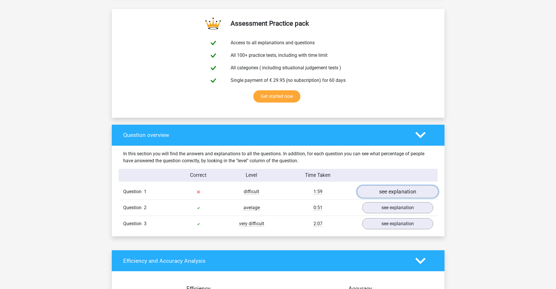
click at [386, 190] on link "see explanation" at bounding box center [396, 192] width 81 height 13
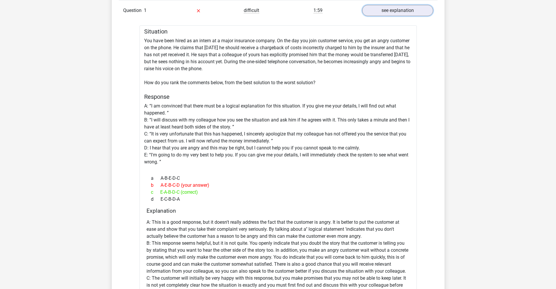
scroll to position [494, 0]
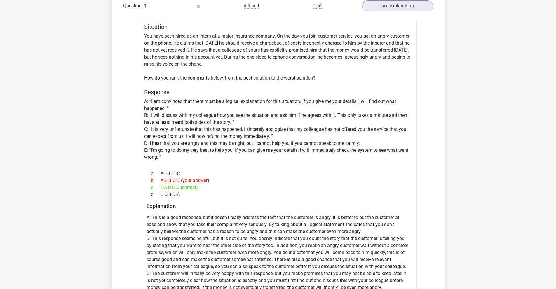
drag, startPoint x: 161, startPoint y: 188, endPoint x: 209, endPoint y: 188, distance: 48.1
click at [209, 188] on div "c E-A-B-D-C (correct)" at bounding box center [277, 187] width 263 height 7
click at [201, 189] on div "c E-A-B-D-C (correct)" at bounding box center [277, 187] width 263 height 7
drag, startPoint x: 202, startPoint y: 189, endPoint x: 152, endPoint y: 188, distance: 49.9
click at [152, 188] on div "c E-A-B-D-C (correct)" at bounding box center [277, 187] width 263 height 7
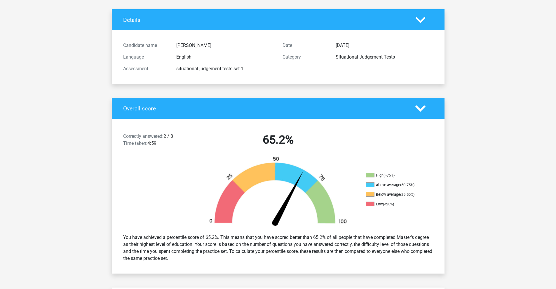
scroll to position [0, 0]
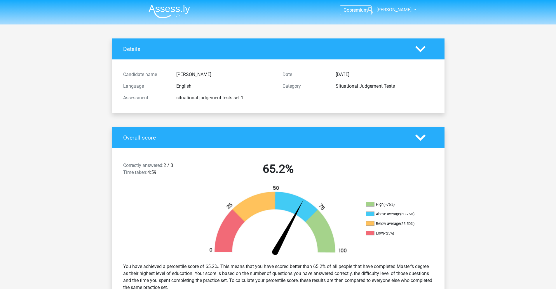
drag, startPoint x: 429, startPoint y: 140, endPoint x: 420, endPoint y: 137, distance: 9.8
click at [429, 141] on div at bounding box center [424, 138] width 27 height 10
click at [418, 138] on polygon at bounding box center [420, 137] width 10 height 6
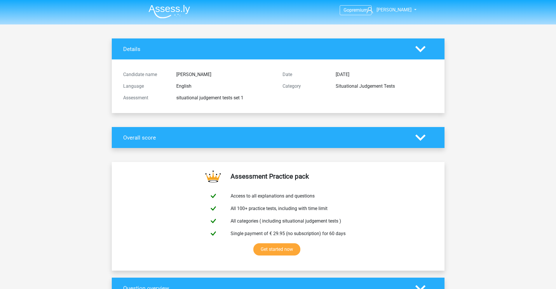
click at [423, 49] on icon at bounding box center [420, 49] width 10 height 10
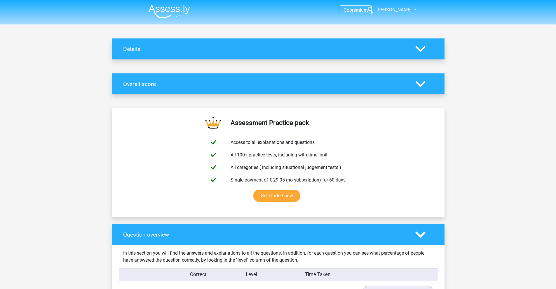
click at [419, 235] on polygon at bounding box center [420, 235] width 10 height 6
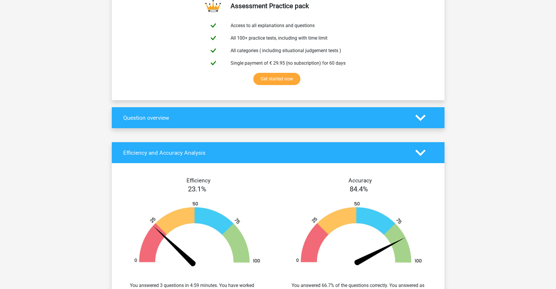
scroll to position [275, 0]
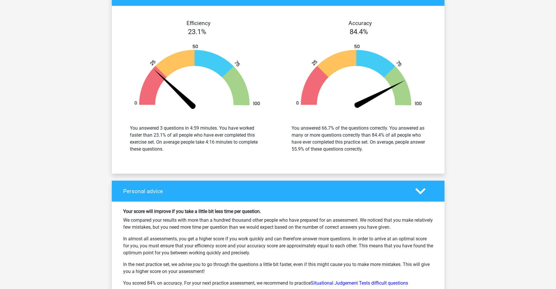
drag, startPoint x: 149, startPoint y: 136, endPoint x: 257, endPoint y: 154, distance: 110.0
click at [257, 154] on div "You answered 3 questions in 4:59 minutes. You have worked faster than 23.1% of …" at bounding box center [197, 139] width 153 height 42
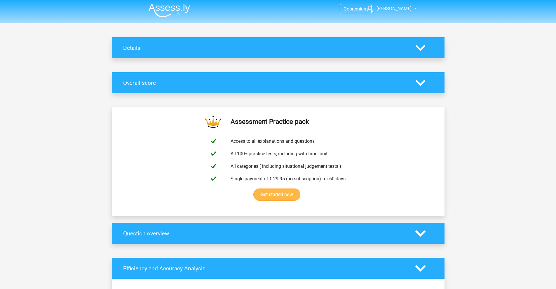
scroll to position [0, 0]
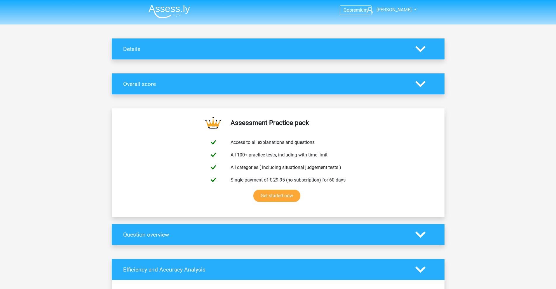
click at [184, 51] on h4 "Details" at bounding box center [264, 49] width 283 height 7
click at [230, 45] on div "Details" at bounding box center [278, 49] width 333 height 21
click at [184, 16] on img at bounding box center [168, 12] width 41 height 14
